Goal: Transaction & Acquisition: Purchase product/service

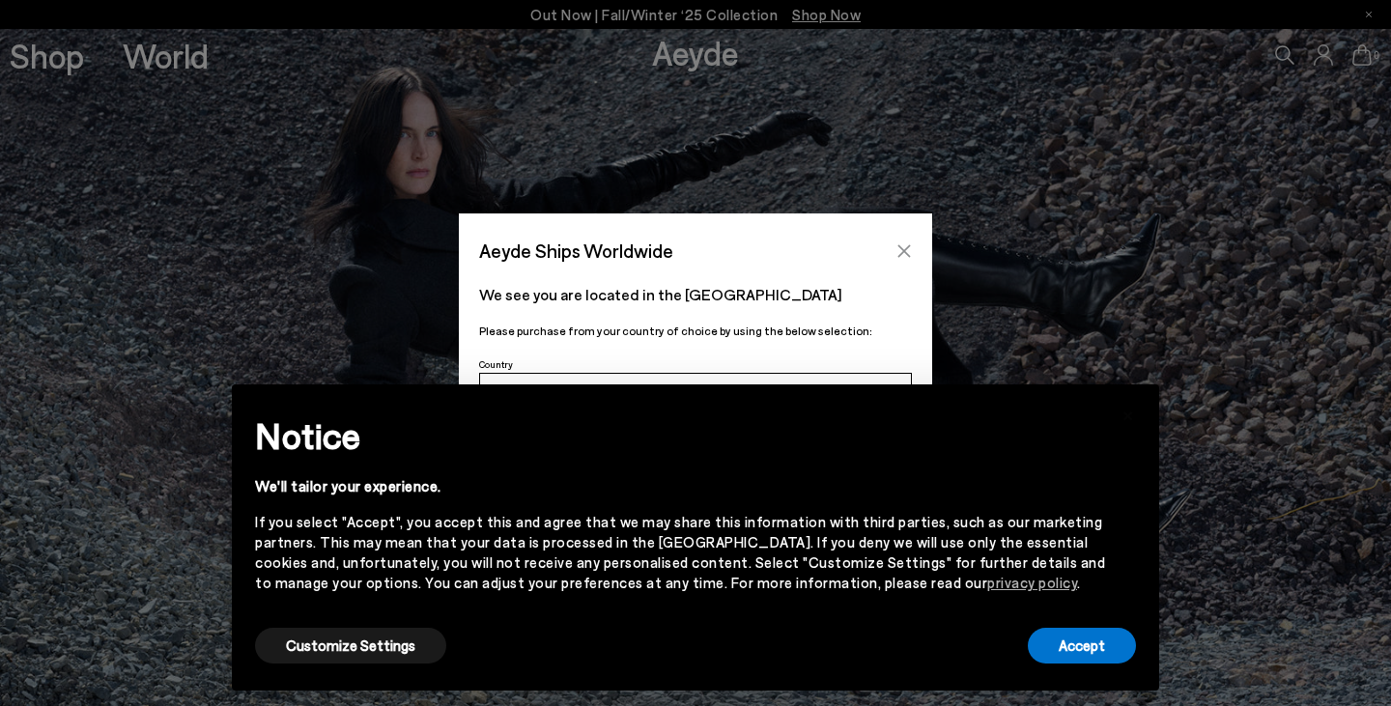
click at [902, 249] on icon "Close" at bounding box center [904, 250] width 13 height 13
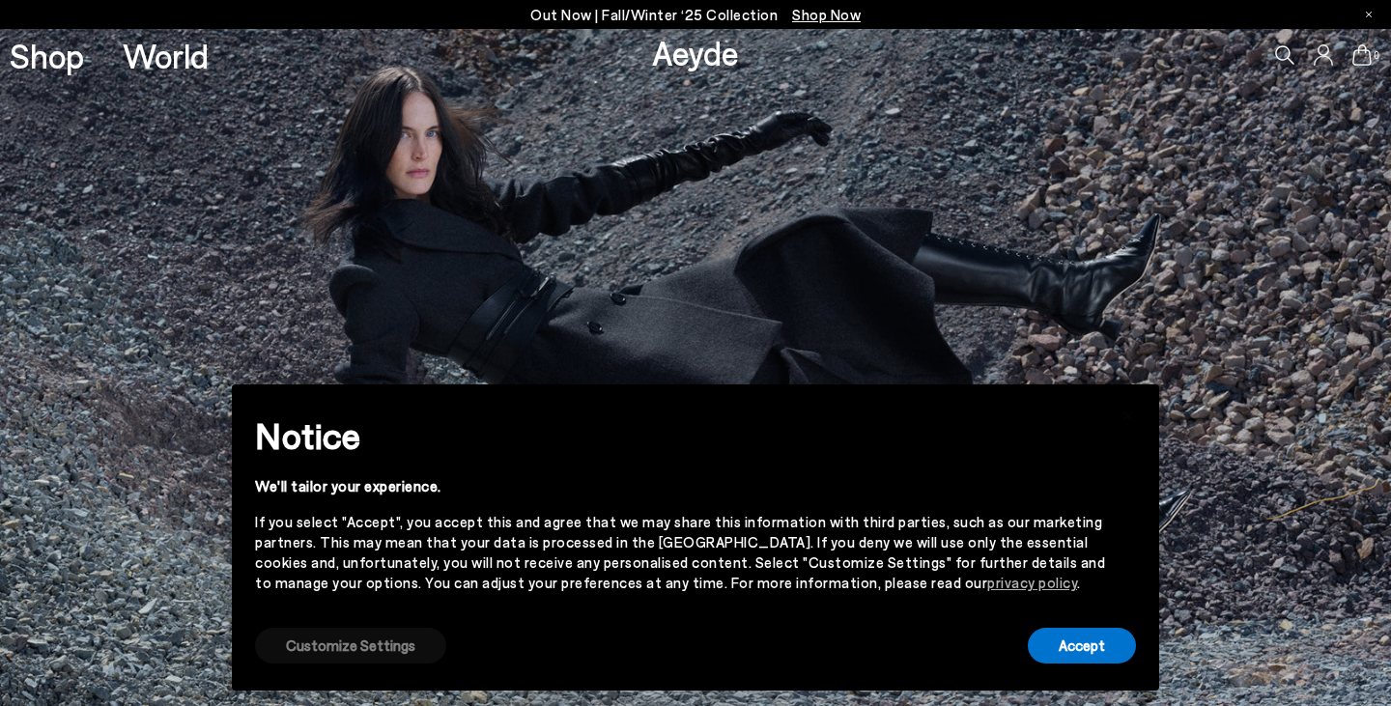
click at [342, 636] on button "Customize Settings" at bounding box center [350, 646] width 191 height 36
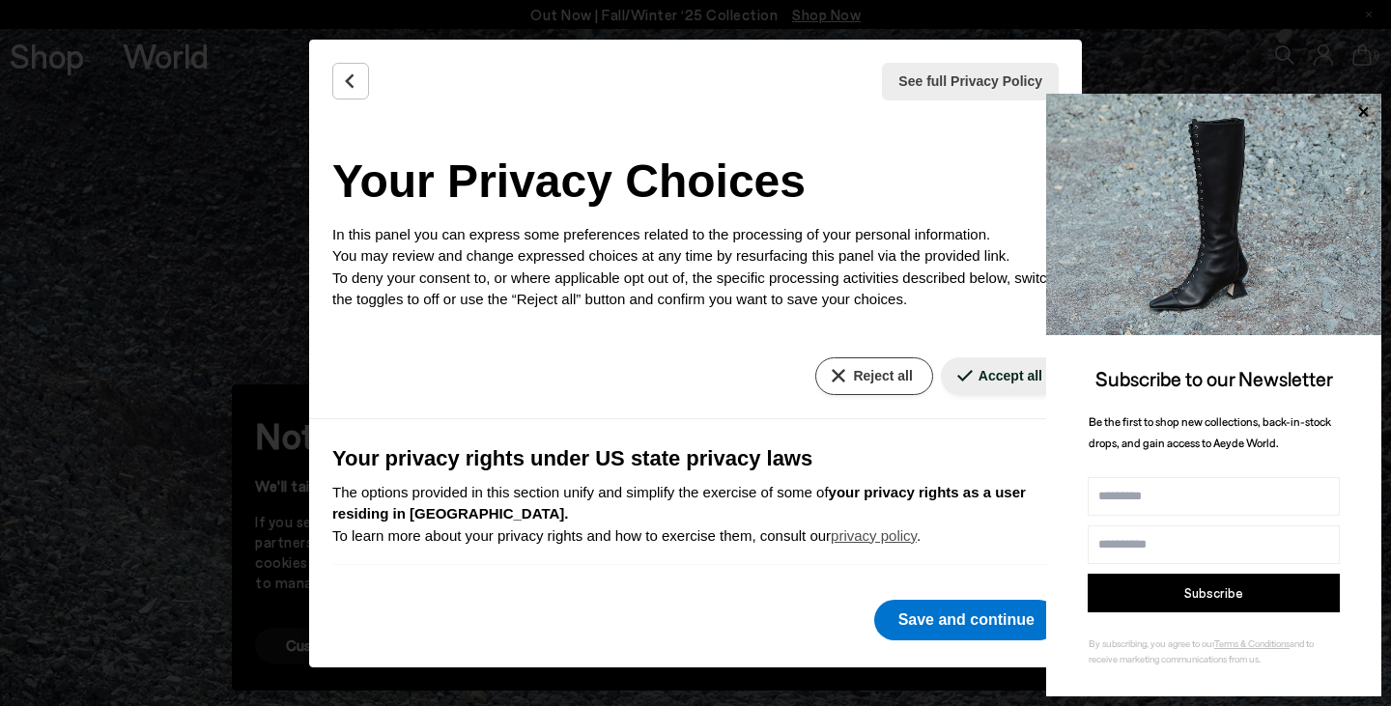
click at [863, 366] on button "Reject all" at bounding box center [873, 376] width 117 height 38
click at [962, 625] on button "Save and continue" at bounding box center [966, 620] width 184 height 41
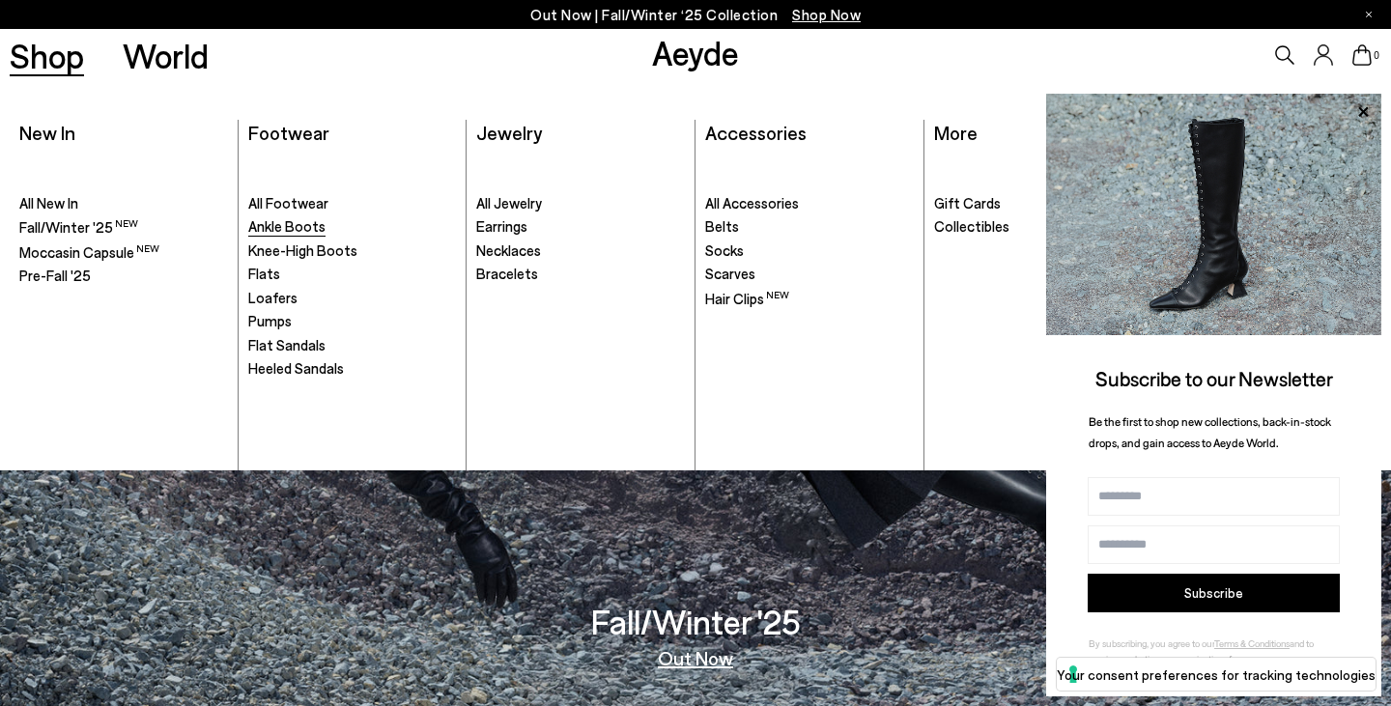
click at [265, 220] on span "Ankle Boots" at bounding box center [286, 225] width 77 height 17
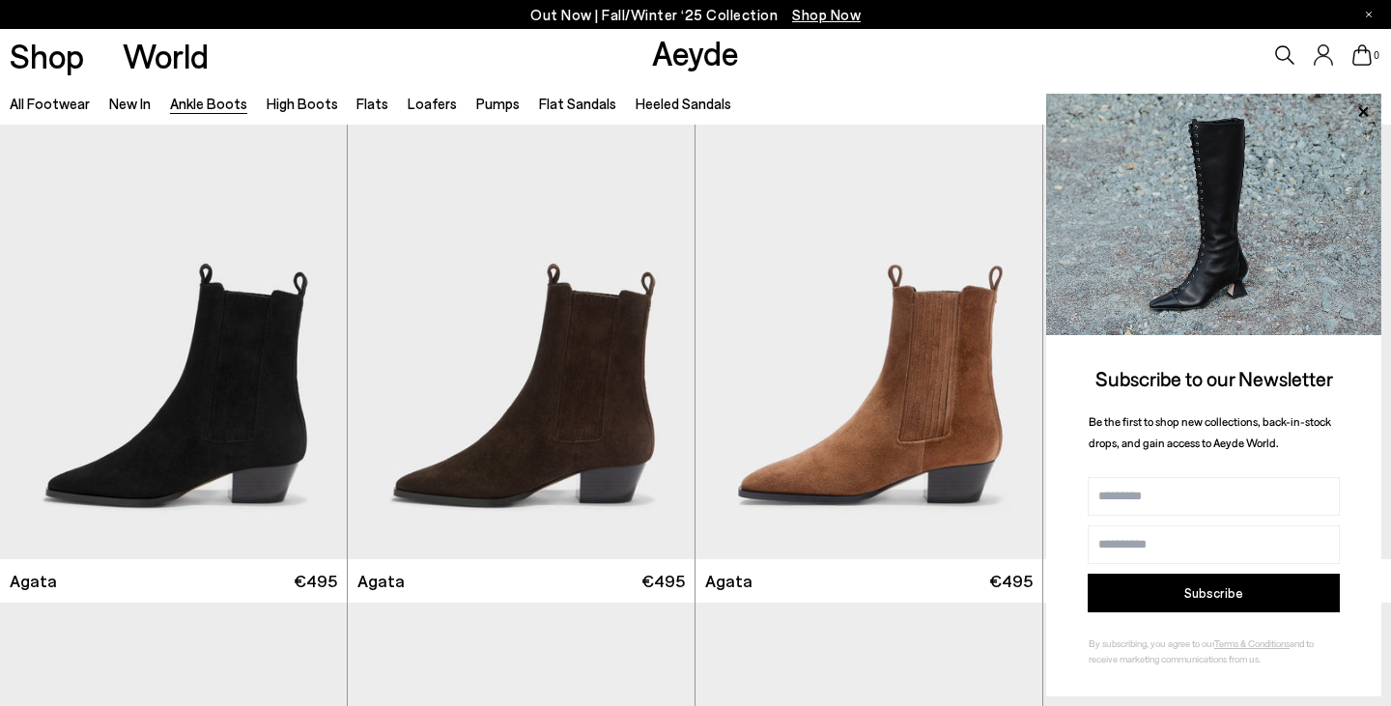
scroll to position [1038, 0]
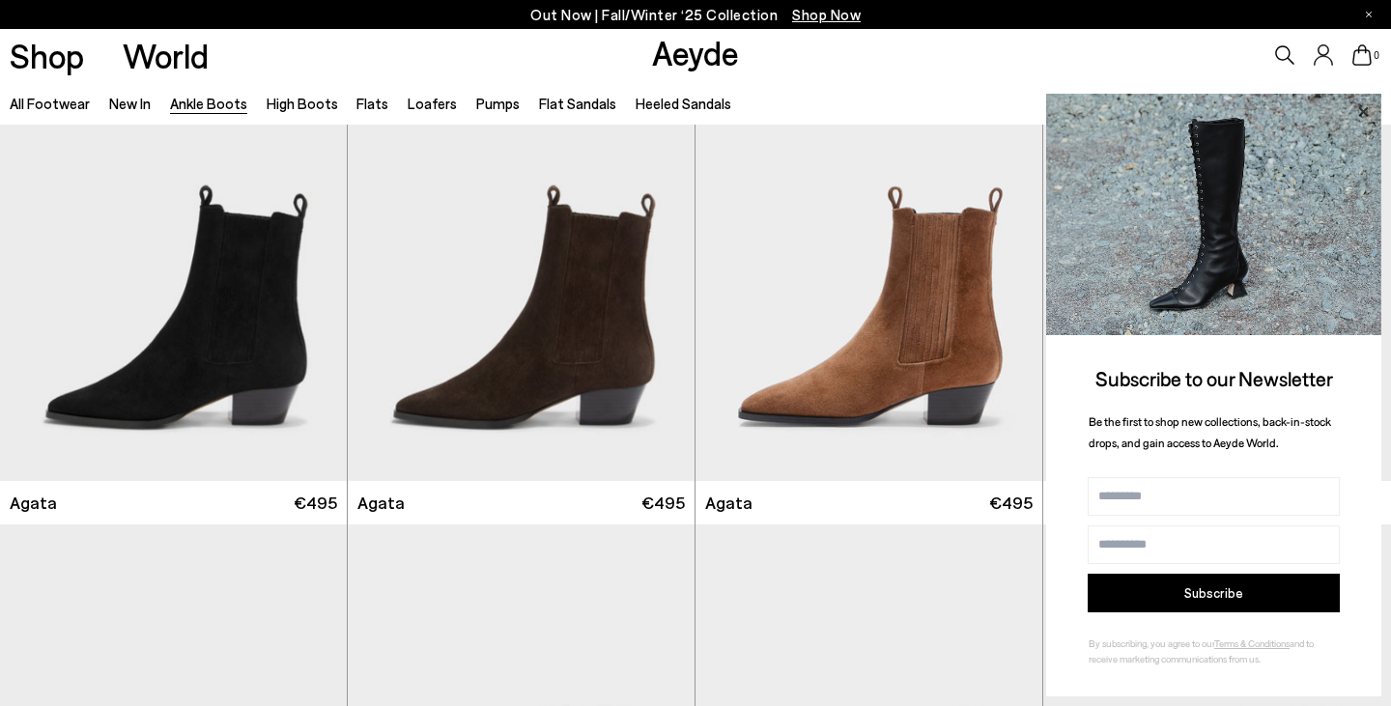
click at [1366, 112] on icon at bounding box center [1363, 111] width 10 height 10
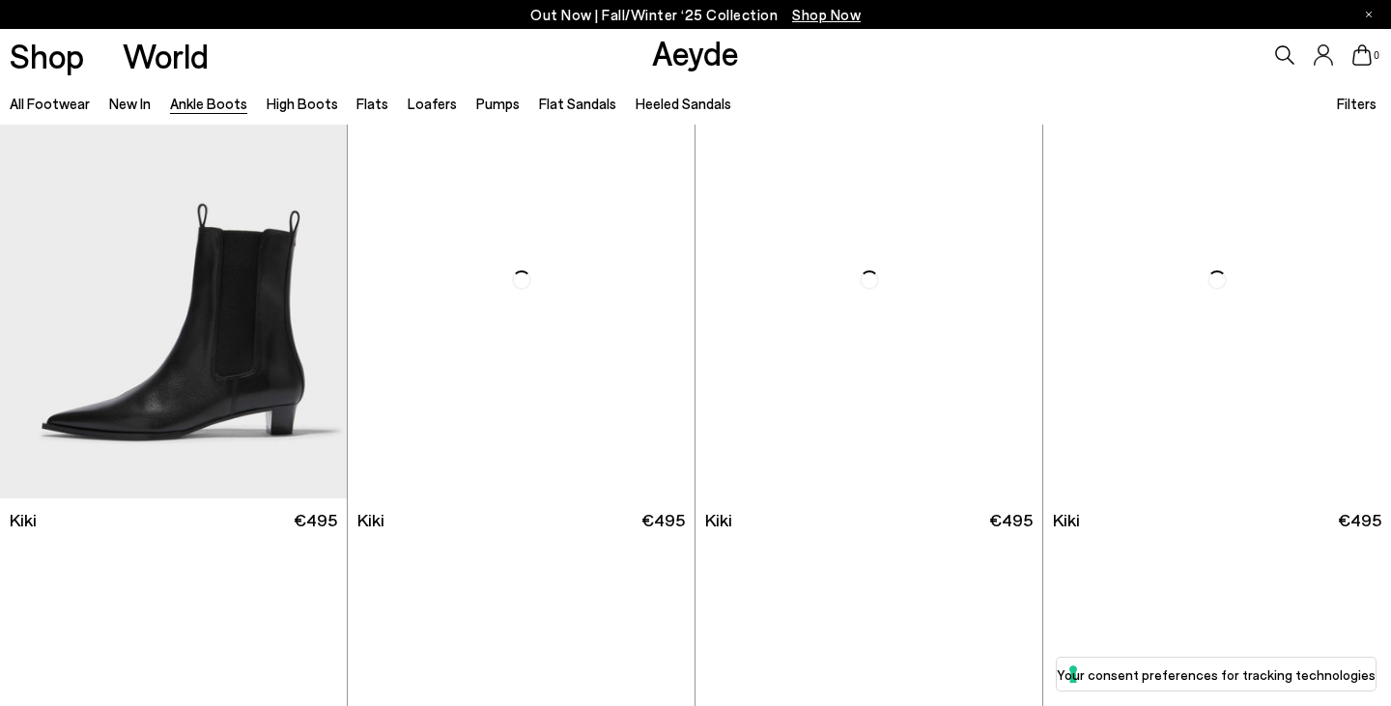
scroll to position [2481, 0]
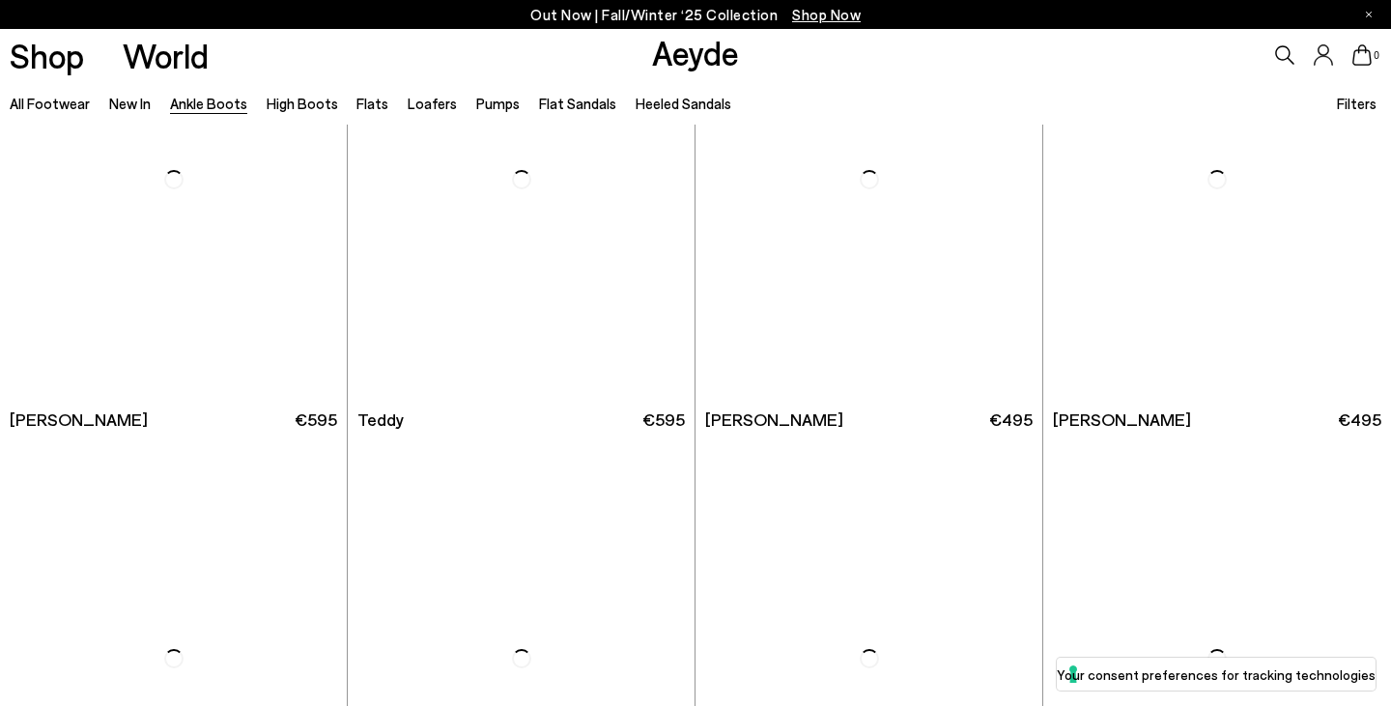
scroll to position [6399, 0]
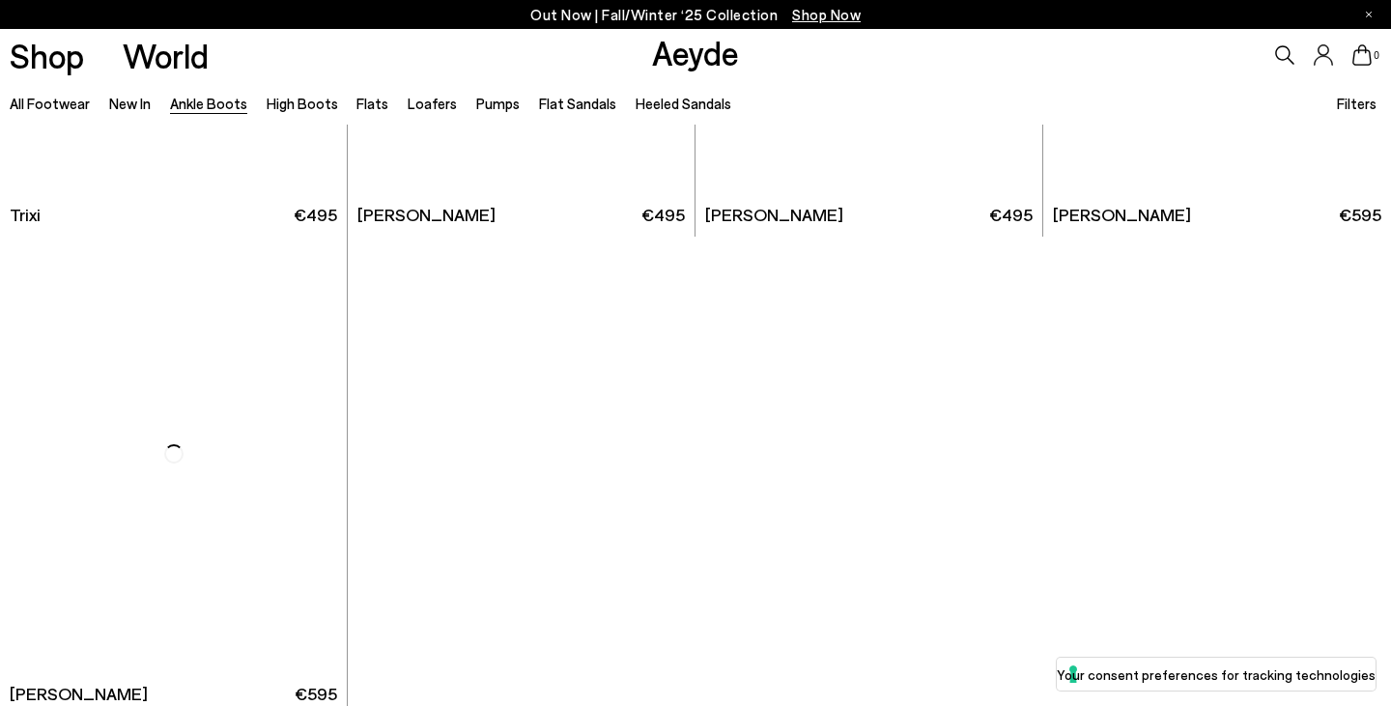
scroll to position [9978, 0]
